Goal: Information Seeking & Learning: Learn about a topic

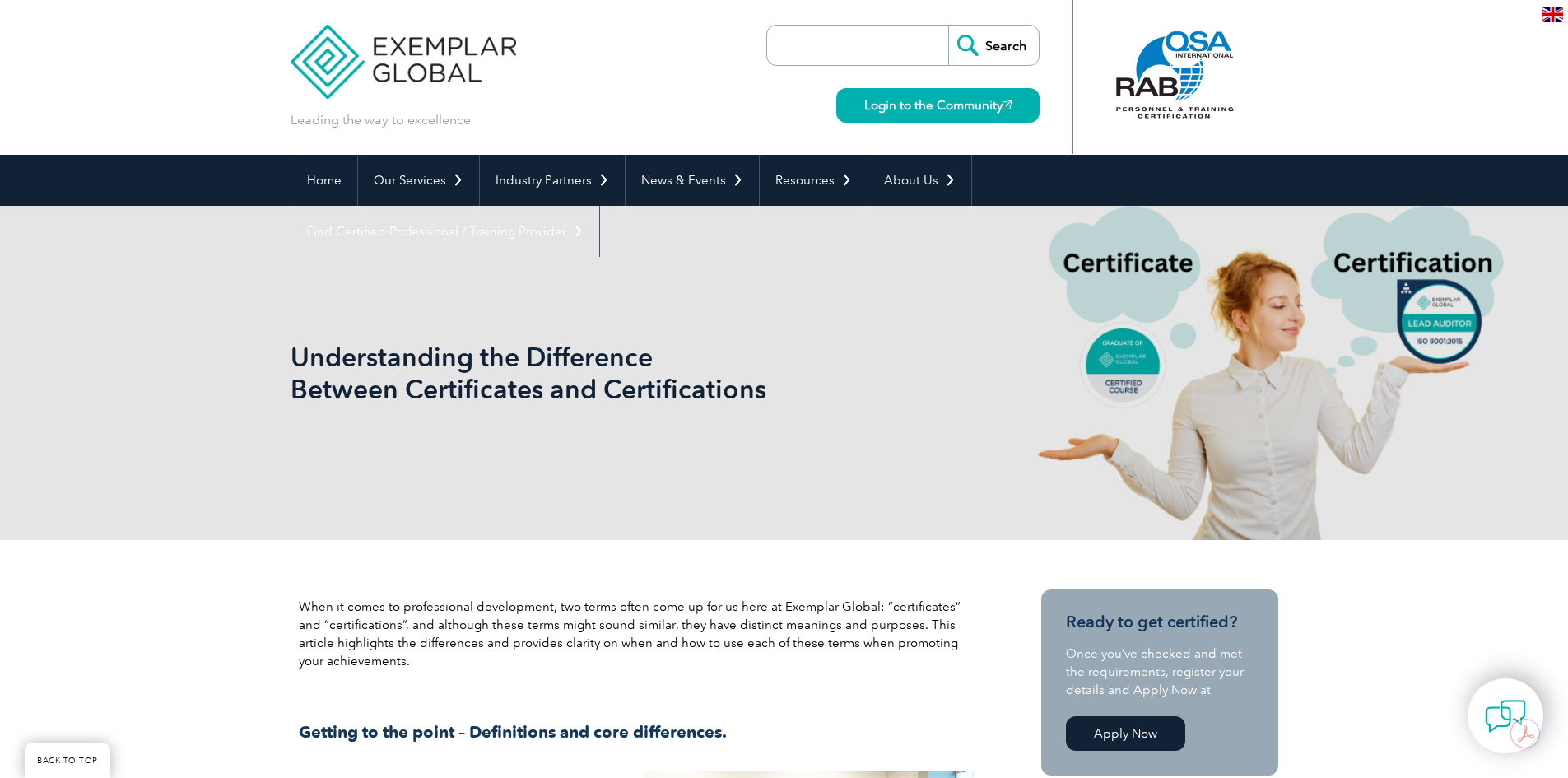
scroll to position [2251, 0]
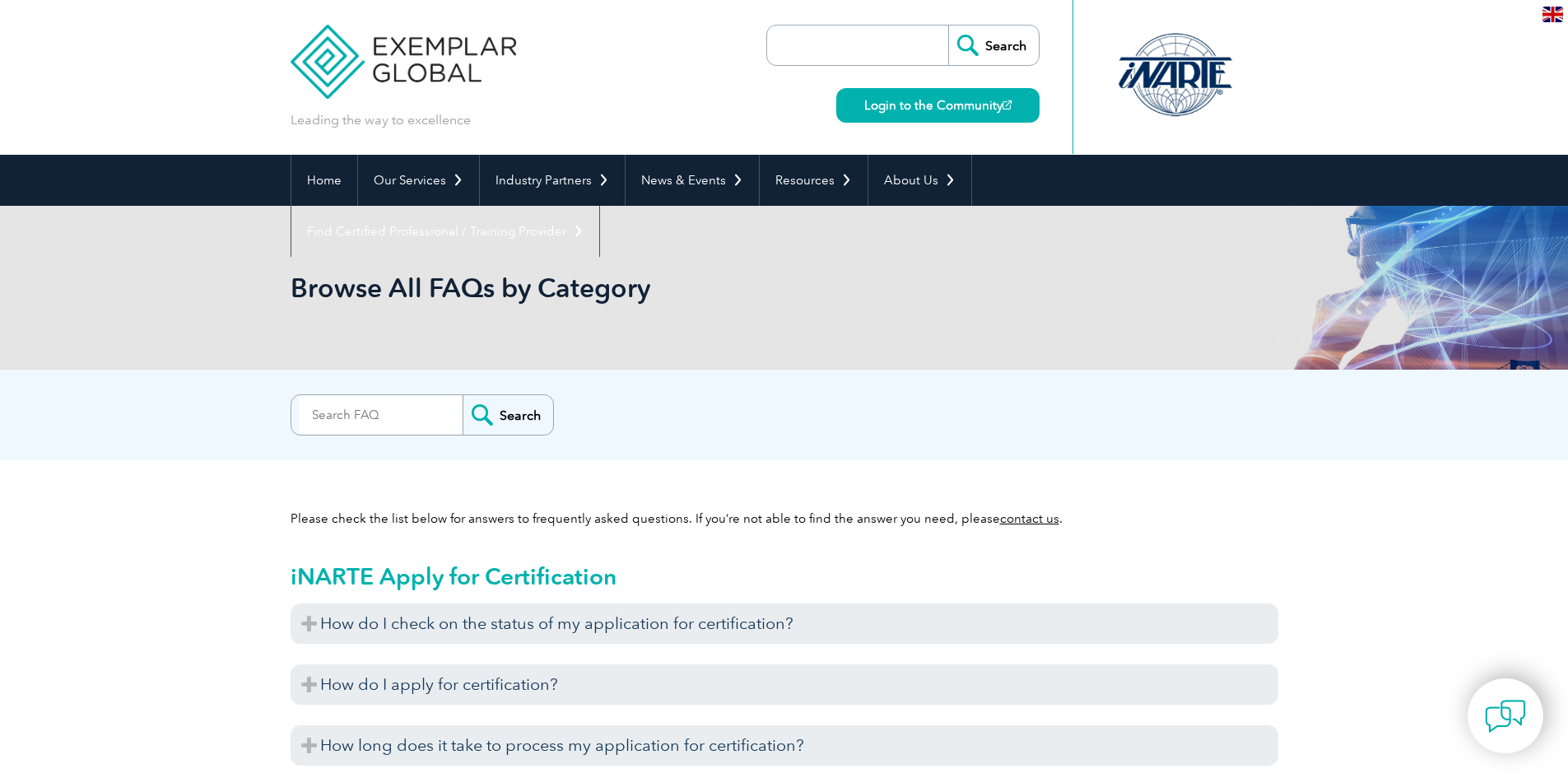
scroll to position [6291, 0]
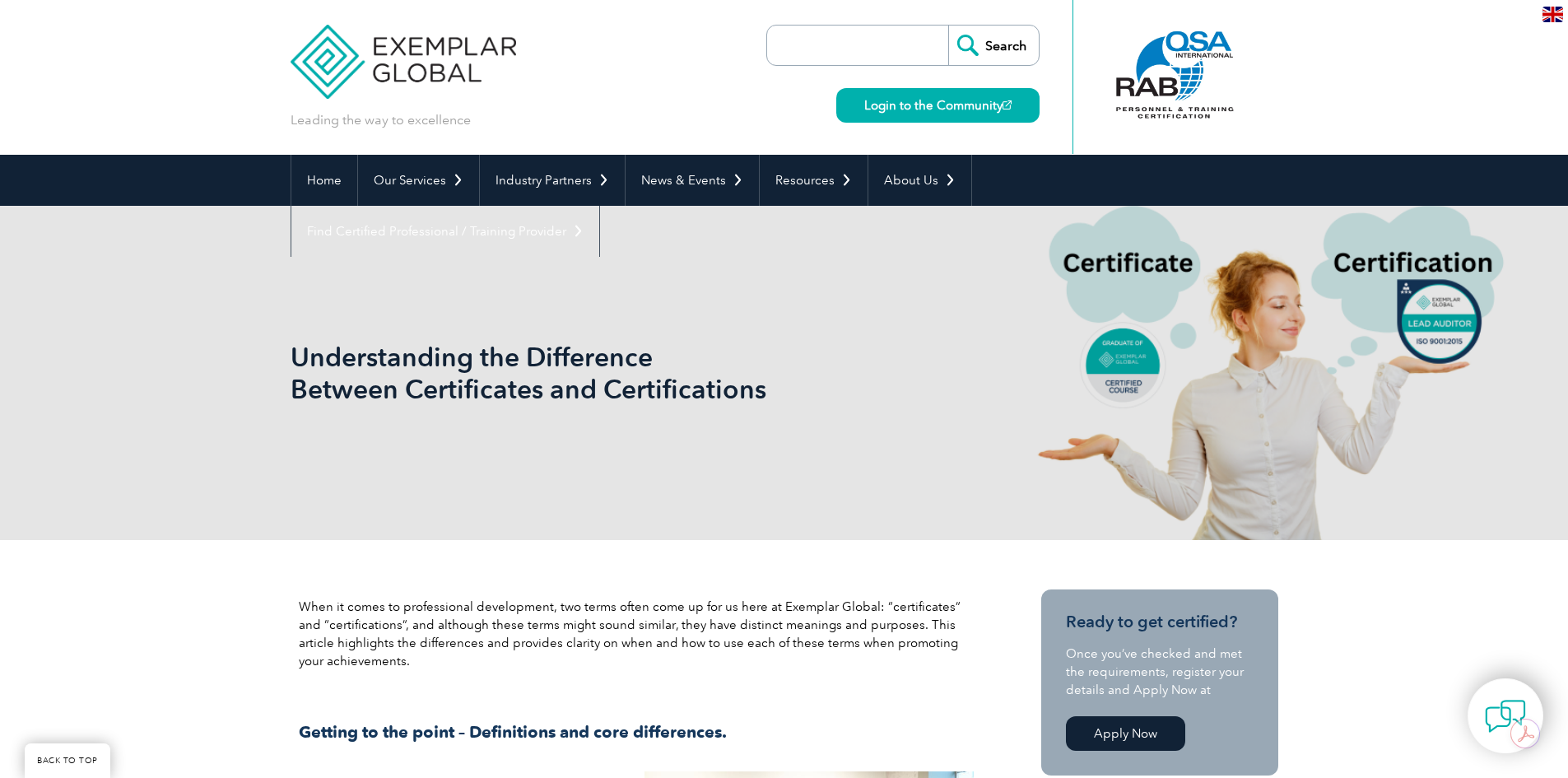
scroll to position [2251, 0]
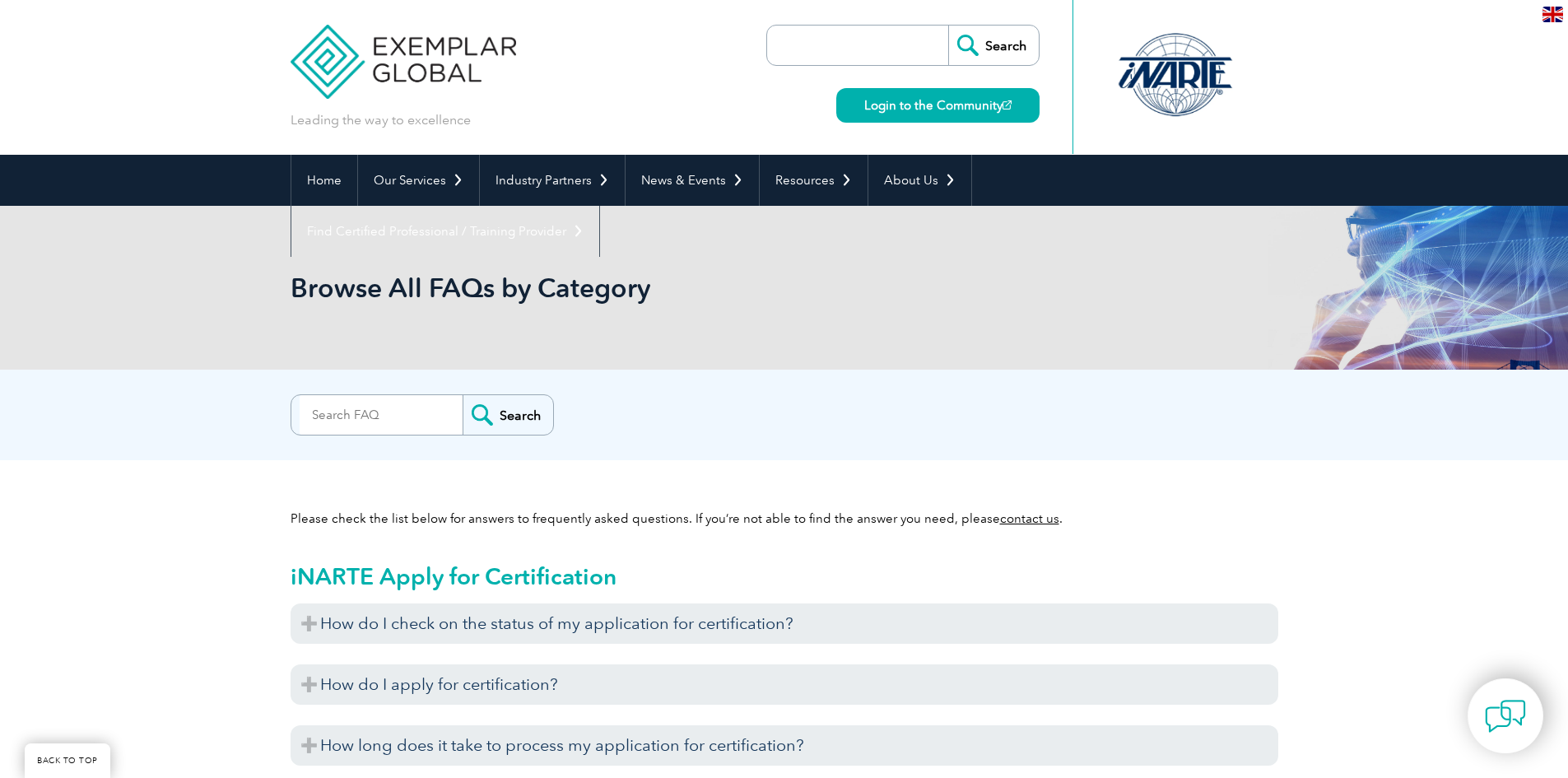
scroll to position [6291, 0]
